Goal: Obtain resource: Obtain resource

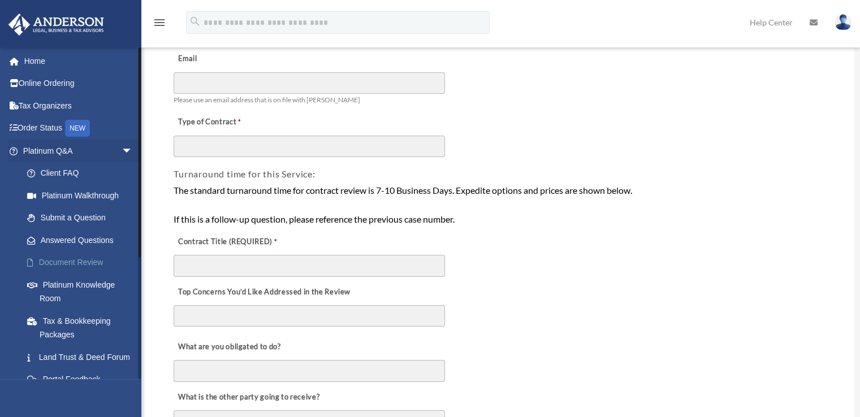
scroll to position [113, 0]
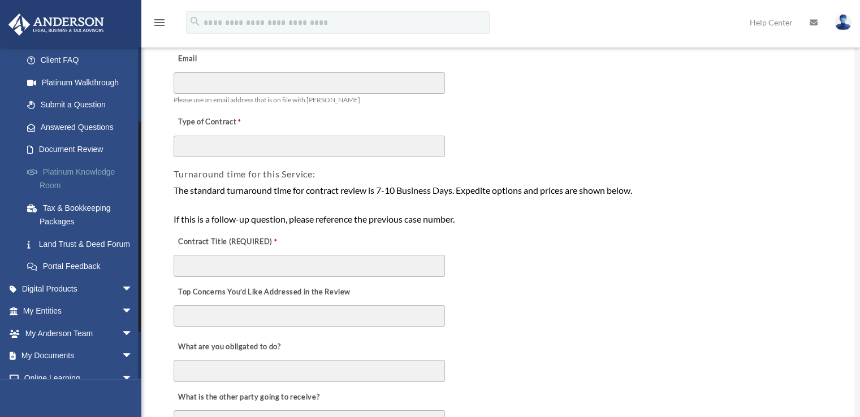
click at [58, 186] on link "Platinum Knowledge Room" at bounding box center [83, 179] width 134 height 36
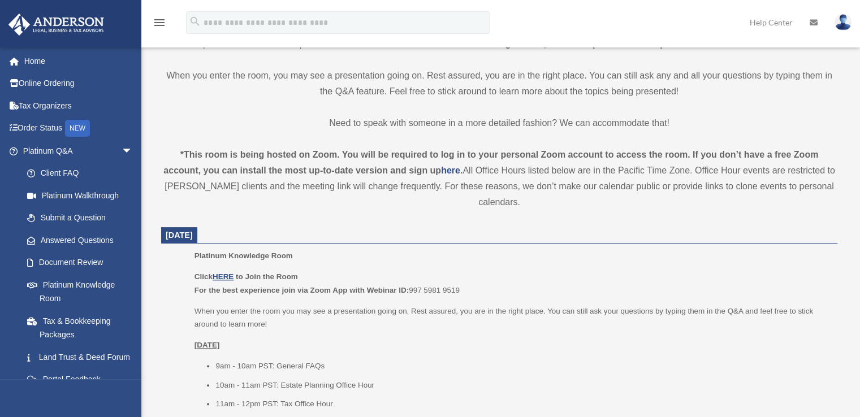
scroll to position [396, 0]
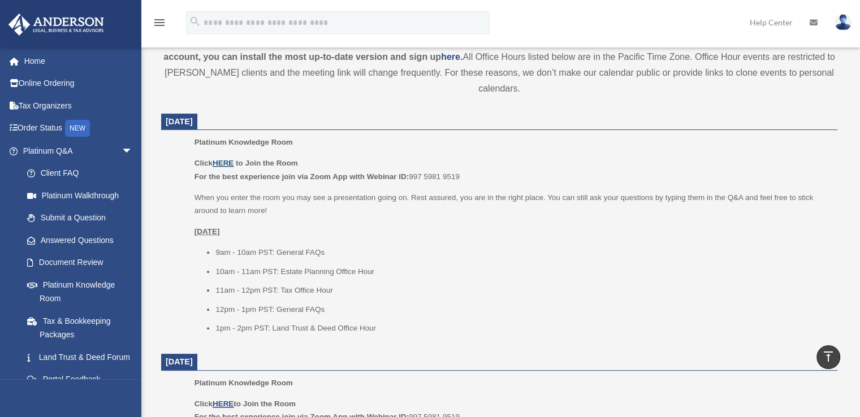
click at [231, 166] on u "HERE" at bounding box center [223, 163] width 21 height 8
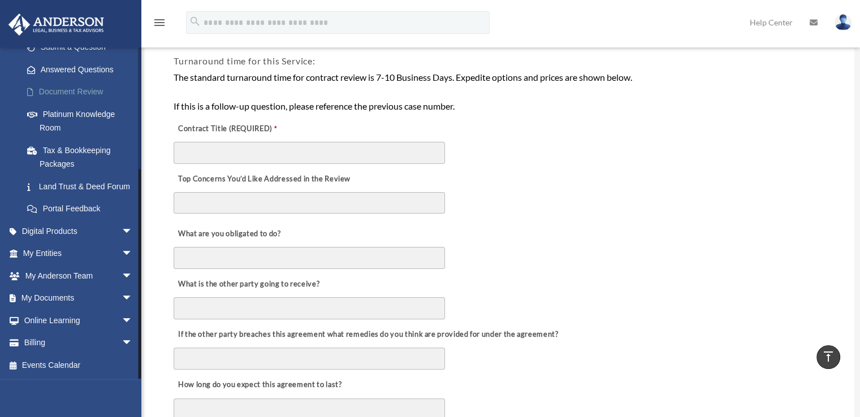
scroll to position [184, 0]
click at [122, 297] on span "arrow_drop_down" at bounding box center [133, 298] width 23 height 23
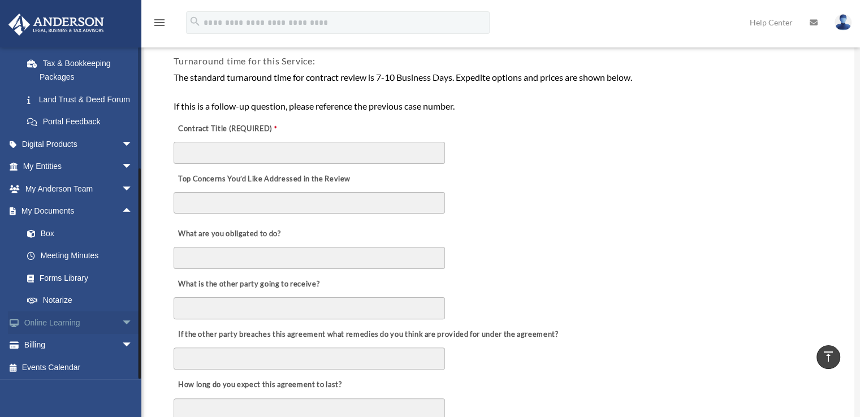
scroll to position [274, 0]
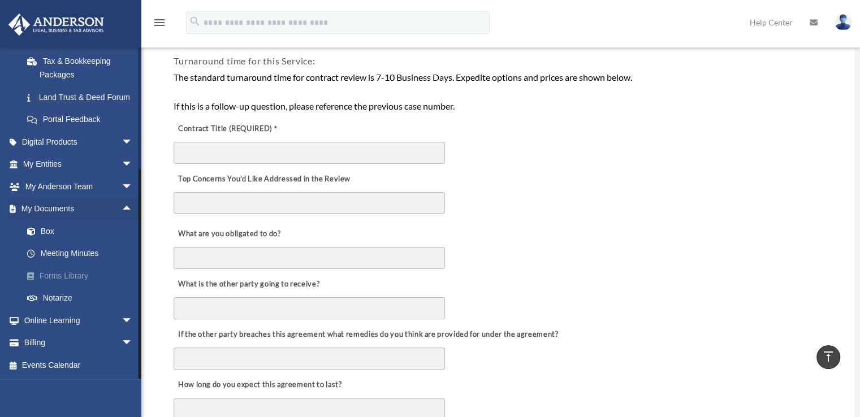
click at [69, 270] on link "Forms Library" at bounding box center [83, 276] width 134 height 23
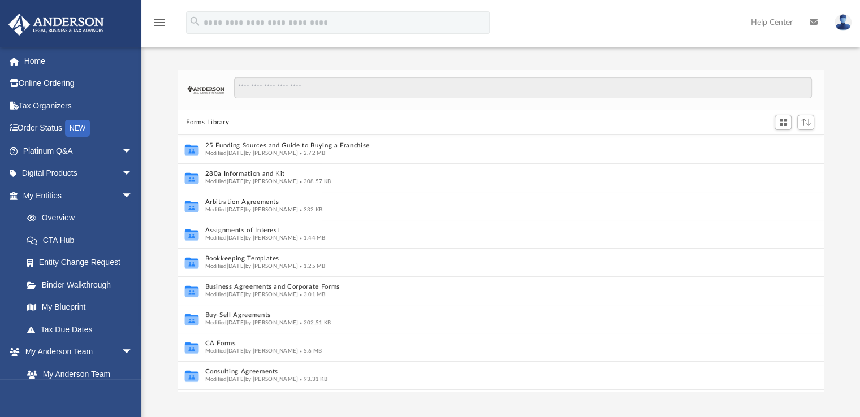
scroll to position [9, 9]
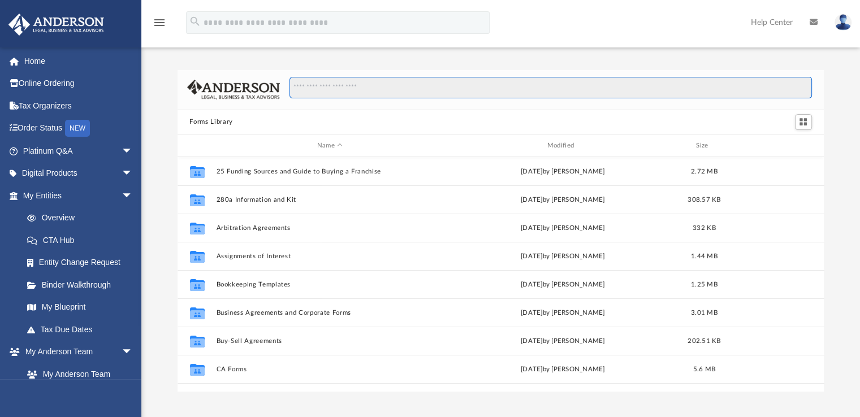
click at [335, 89] on input "Search files and folders" at bounding box center [550, 87] width 522 height 21
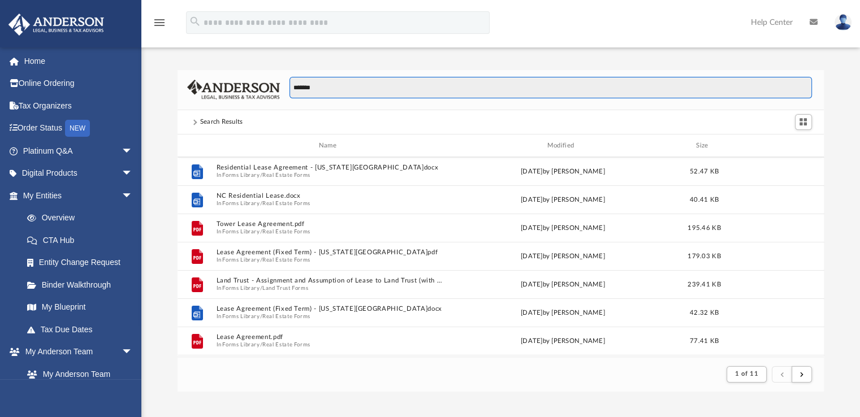
scroll to position [226, 0]
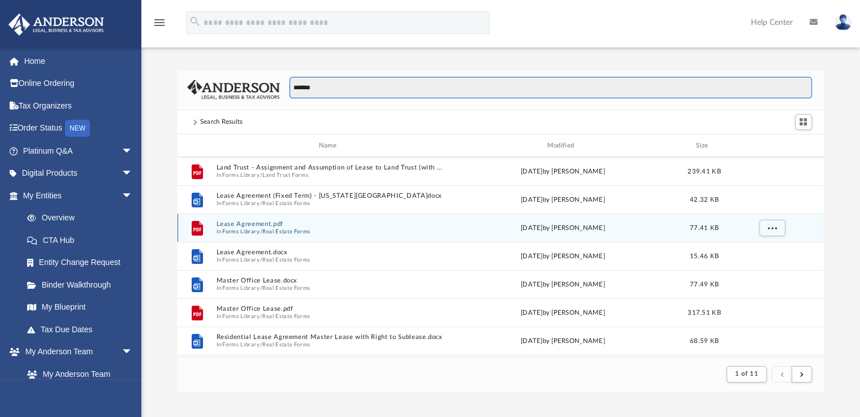
type input "*******"
click at [249, 226] on button "Lease Agreement.pdf" at bounding box center [330, 224] width 228 height 7
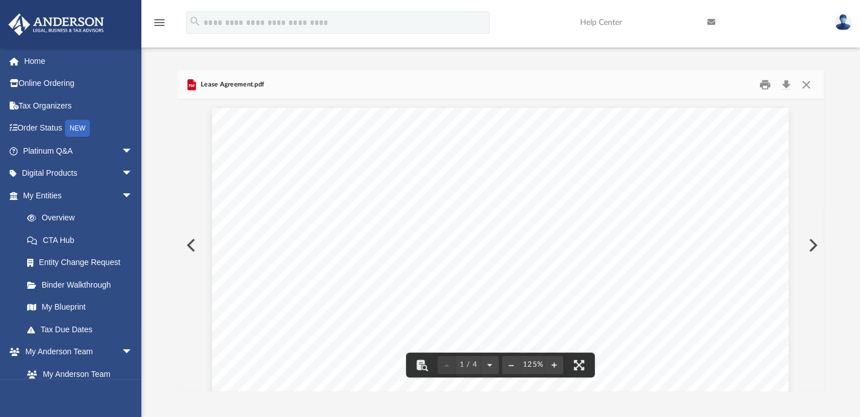
click at [417, 258] on span "company (“LESSOR”), and _" at bounding box center [364, 257] width 135 height 11
click at [801, 81] on button "Close" at bounding box center [806, 85] width 20 height 18
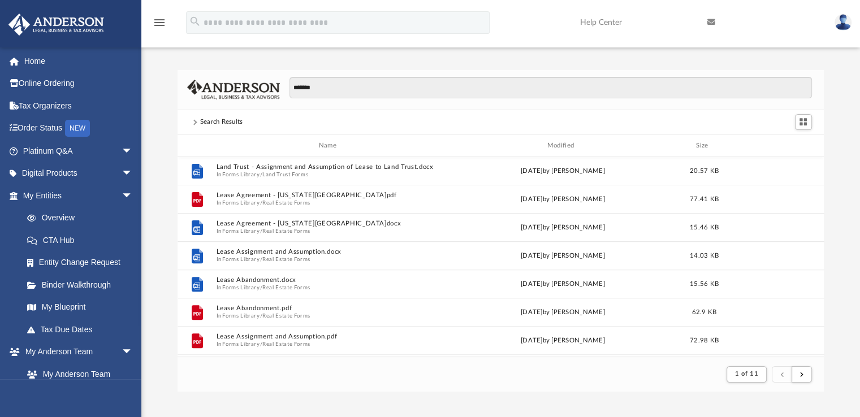
scroll to position [452, 0]
